Goal: Information Seeking & Learning: Learn about a topic

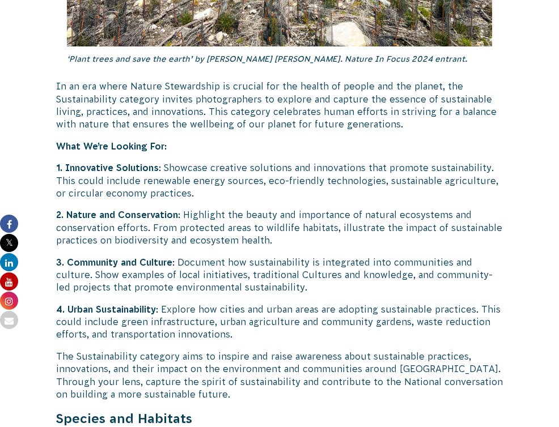
scroll to position [3044, 0]
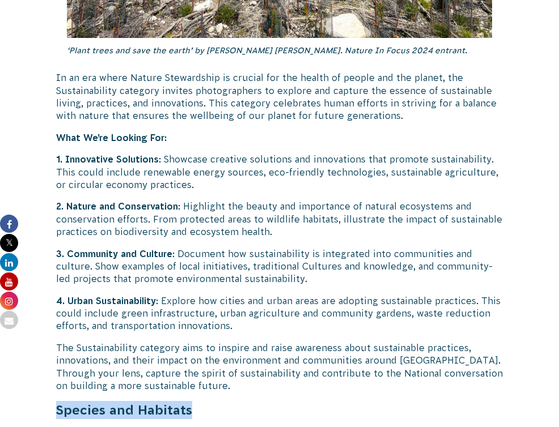
drag, startPoint x: 248, startPoint y: 210, endPoint x: 114, endPoint y: 209, distance: 133.7
click at [114, 403] on strong "Species and Habitats" at bounding box center [124, 410] width 136 height 15
copy strong "Species and Habitats"
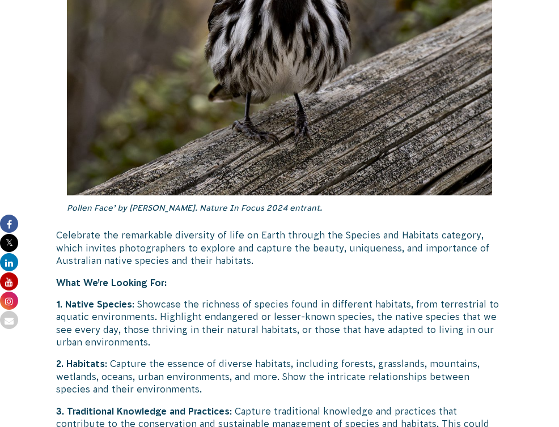
scroll to position [3617, 0]
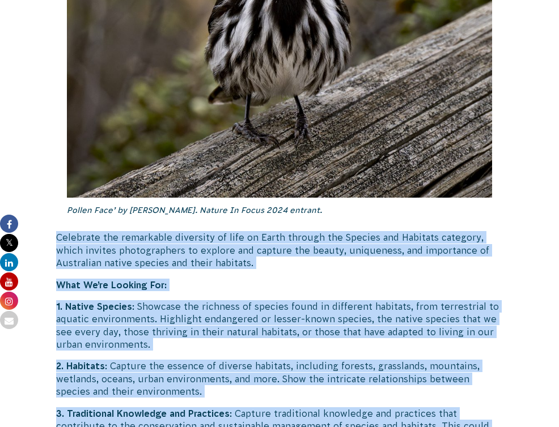
drag, startPoint x: 110, startPoint y: 20, endPoint x: 382, endPoint y: 358, distance: 433.7
copy div "Loremipsu dol sitametcon adipiscin el sedd ei Tempo incidid utl Etdolor mag Ali…"
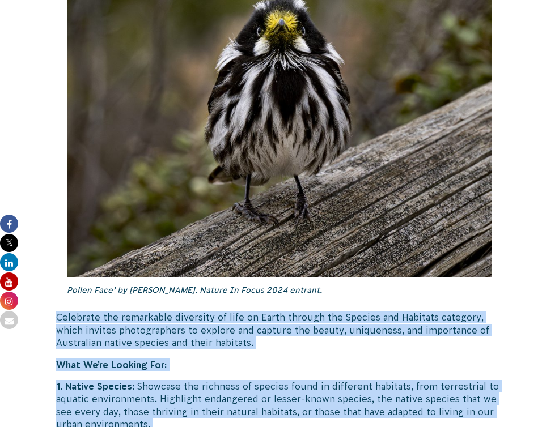
scroll to position [3524, 0]
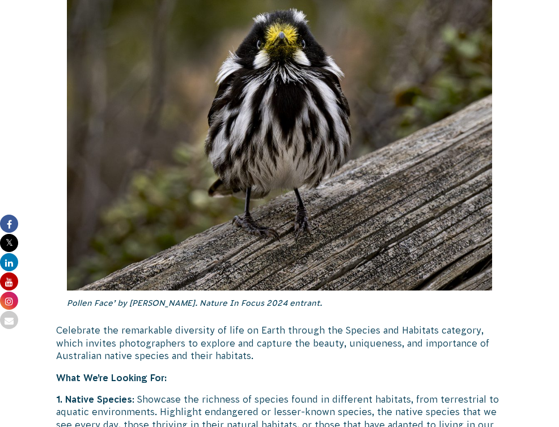
click at [0, 0] on div "[DATE] CVA Updates" at bounding box center [0, 0] width 0 height 0
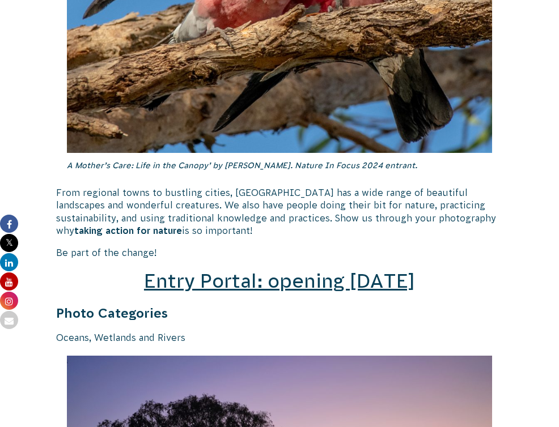
scroll to position [1647, 0]
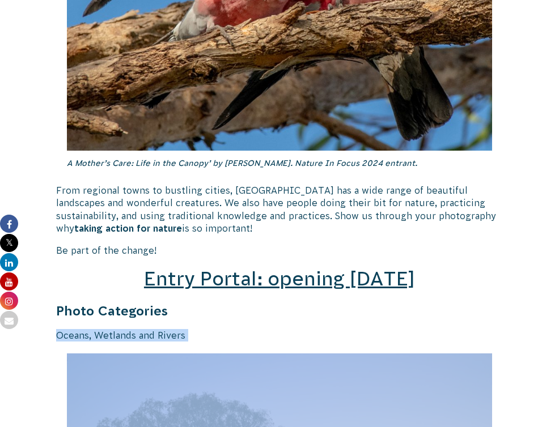
drag, startPoint x: 112, startPoint y: 126, endPoint x: 224, endPoint y: 134, distance: 113.0
copy div "Oceans, Wetlands and Rivers"
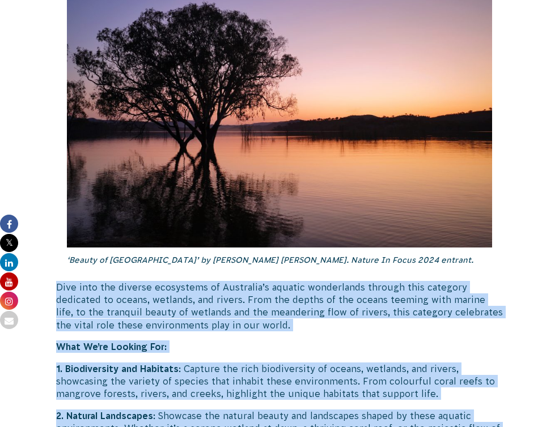
scroll to position [2165, 0]
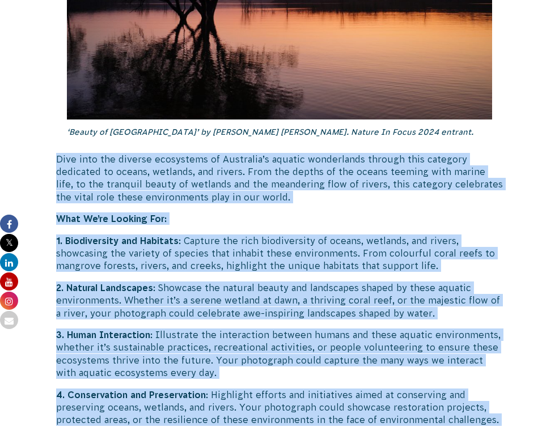
drag, startPoint x: 111, startPoint y: 283, endPoint x: 341, endPoint y: 348, distance: 238.6
copy div "Lore ipsu dol sitamet consectetu ad Elitseddo’e tempori utlaboreetd magnaal eni…"
